Goal: Task Accomplishment & Management: Manage account settings

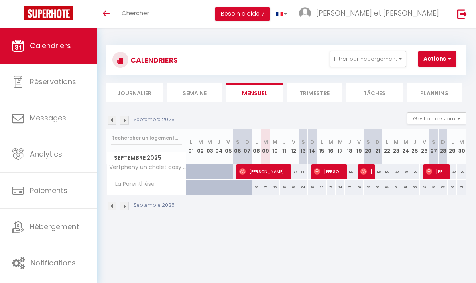
click at [334, 174] on span "[PERSON_NAME]" at bounding box center [329, 171] width 31 height 15
select select "OK"
select select "0"
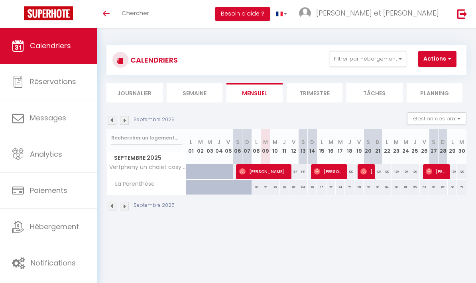
select select "1"
select select
select select "45221"
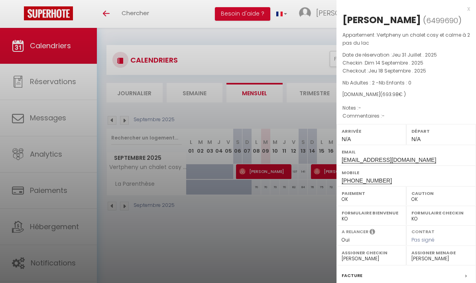
click at [308, 235] on div at bounding box center [238, 141] width 476 height 283
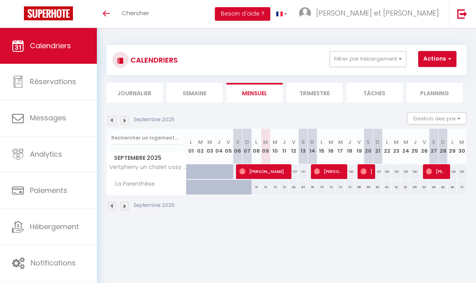
click at [372, 166] on span "[PERSON_NAME]" at bounding box center [366, 171] width 12 height 15
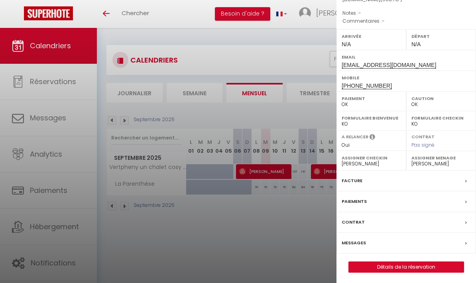
scroll to position [94, 0]
click at [408, 199] on div "Paiements" at bounding box center [405, 202] width 139 height 21
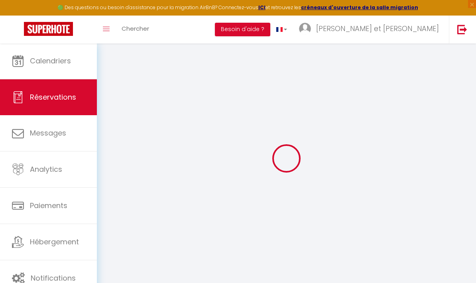
select select
checkbox input "false"
select select
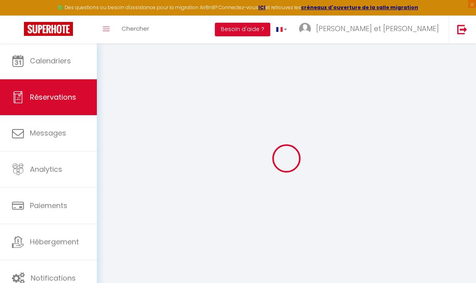
select select
checkbox input "false"
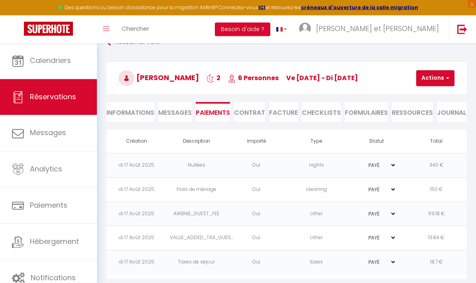
scroll to position [43, 0]
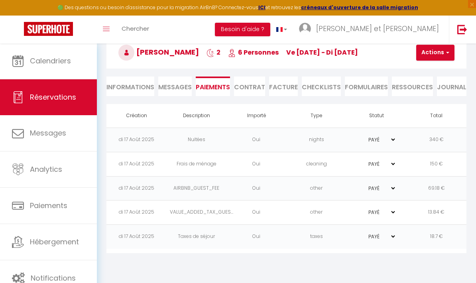
click at [71, 128] on link "Messages" at bounding box center [48, 133] width 97 height 36
select select "message"
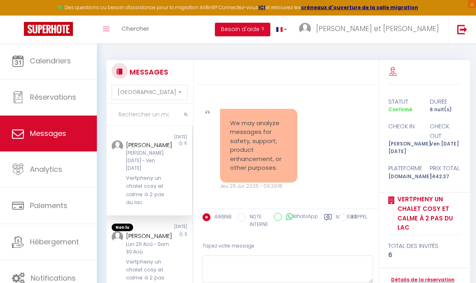
scroll to position [5430, 0]
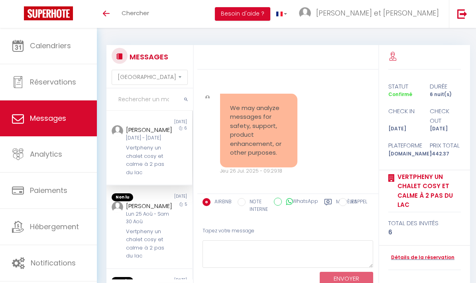
select select "message"
